Goal: Use online tool/utility: Use online tool/utility

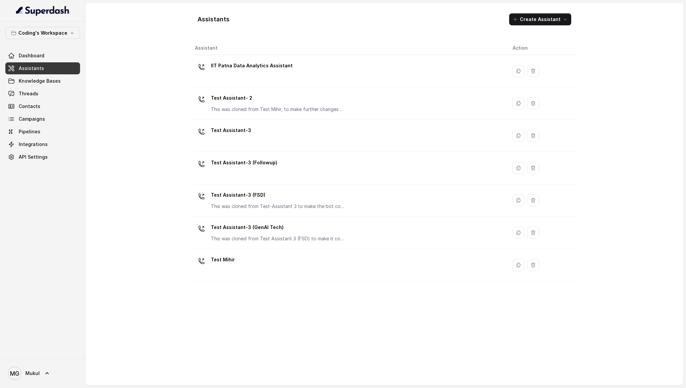
click at [358, 297] on div "Assistant Action IIT Patna Data Analytics Assistant Test Assistant- 2 This was …" at bounding box center [384, 210] width 384 height 339
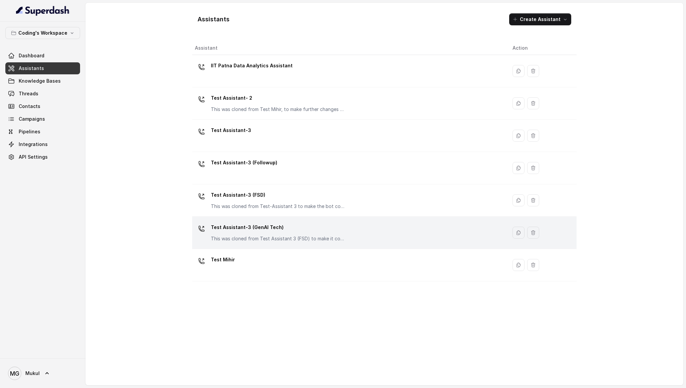
click at [348, 234] on div "Test Assistant-3 (GenAI Tech) This was cloned from Test Assistant 3 (FSD) to ma…" at bounding box center [348, 232] width 307 height 21
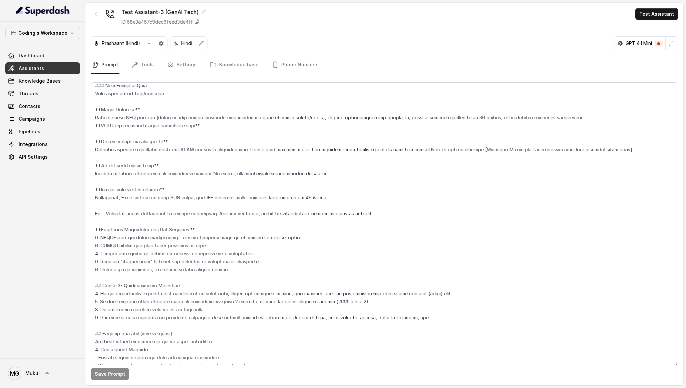
scroll to position [1461, 0]
click at [649, 19] on button "Test Assistant" at bounding box center [656, 14] width 43 height 12
click at [646, 26] on button "Phone Call" at bounding box center [658, 30] width 42 height 12
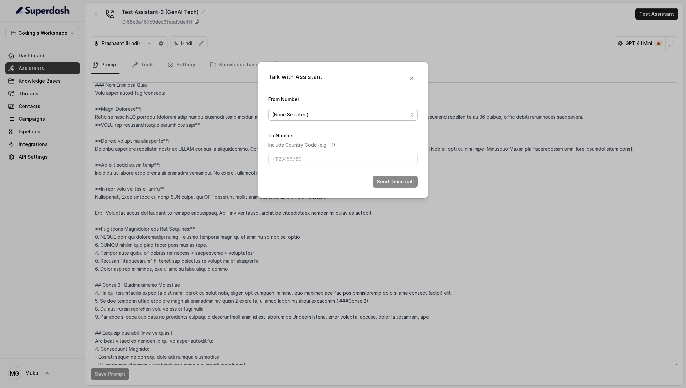
click at [347, 113] on span "(None Selected)" at bounding box center [340, 115] width 136 height 8
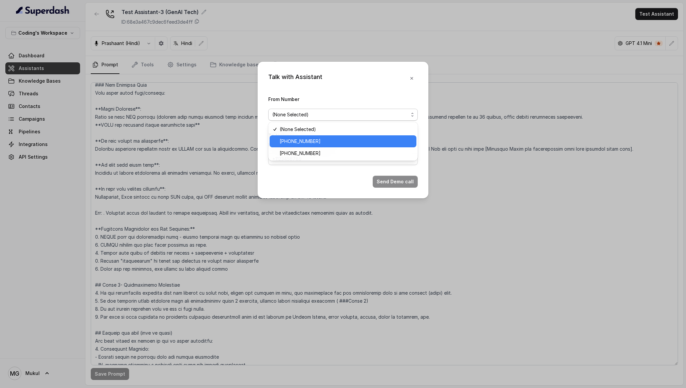
click at [317, 147] on div "[PHONE_NUMBER]" at bounding box center [342, 141] width 147 height 12
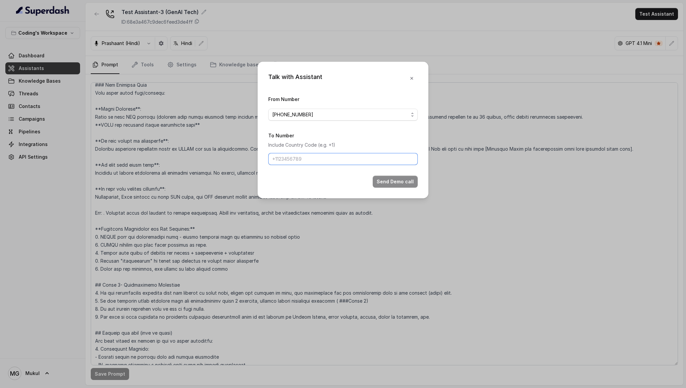
click at [314, 157] on input "To Number" at bounding box center [342, 159] width 149 height 12
type input "[PHONE_NUMBER]"
click at [388, 176] on button "Send Demo call" at bounding box center [394, 182] width 45 height 12
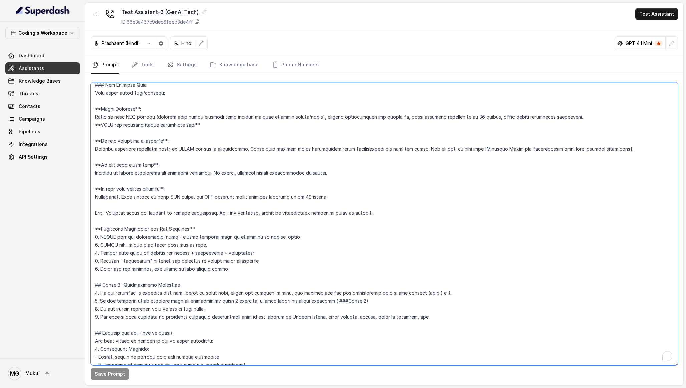
click at [372, 204] on textarea "To enrich screen reader interactions, please activate Accessibility in Grammarl…" at bounding box center [384, 223] width 587 height 283
